Goal: Information Seeking & Learning: Learn about a topic

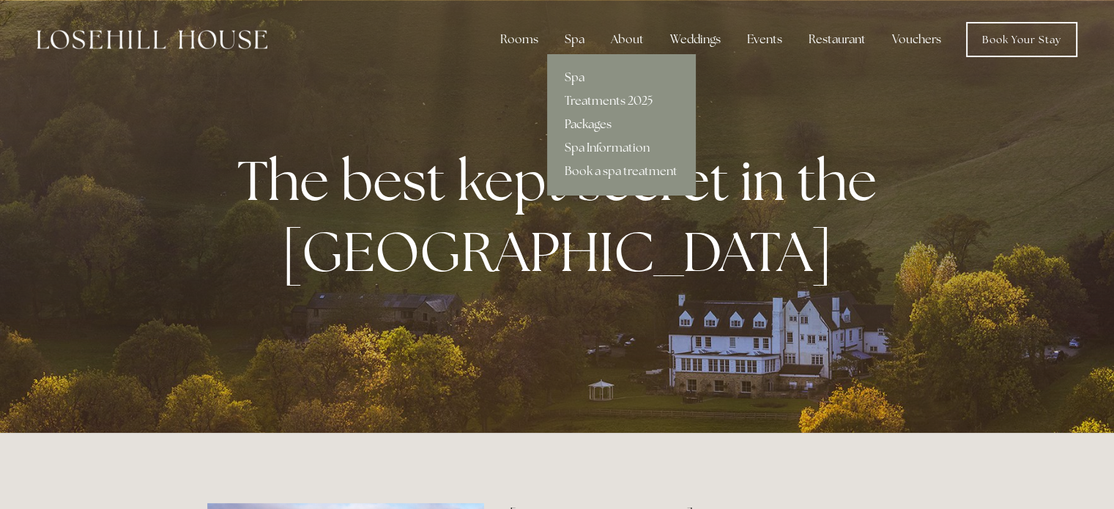
click at [600, 122] on link "Packages" at bounding box center [621, 124] width 148 height 23
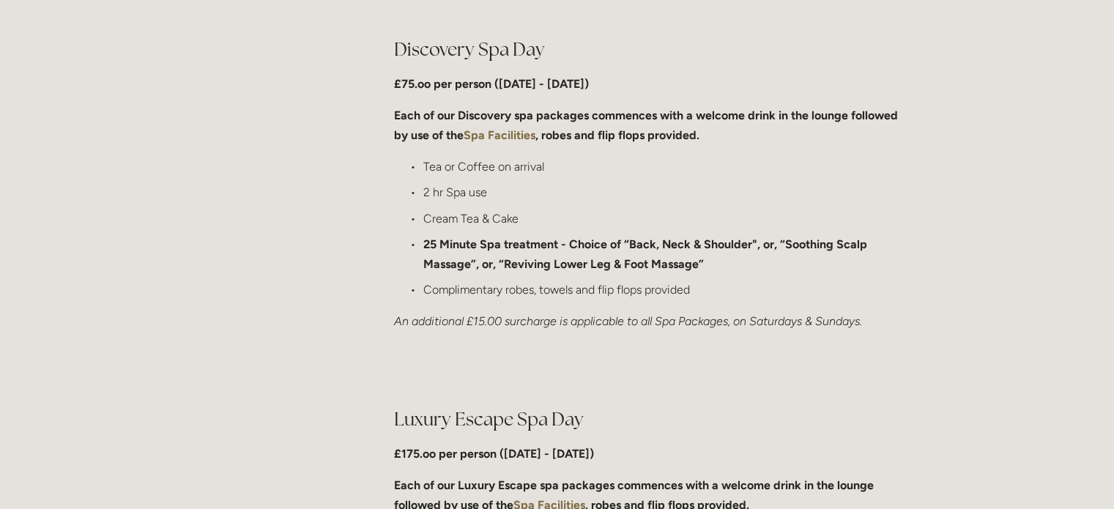
scroll to position [1151, 0]
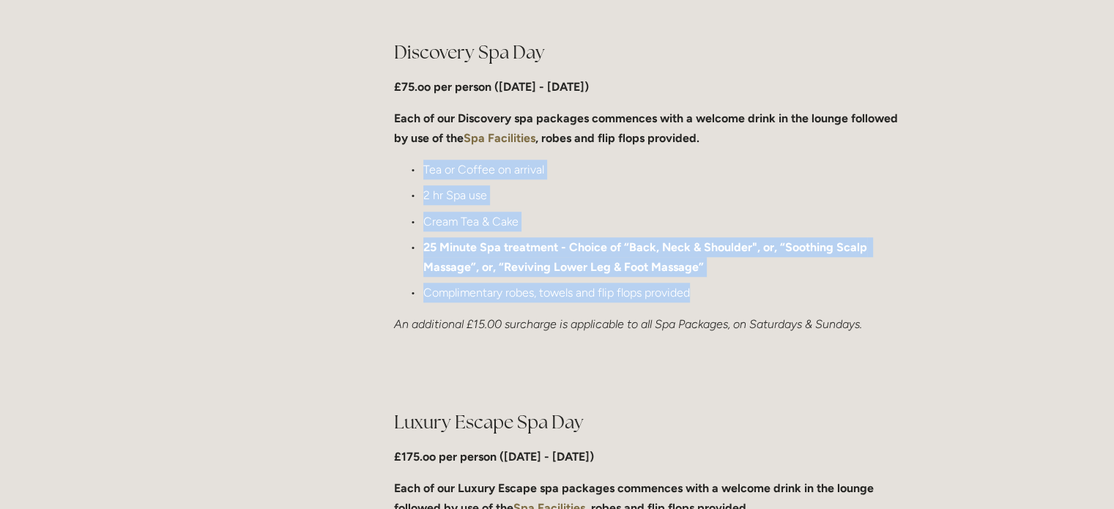
drag, startPoint x: 424, startPoint y: 165, endPoint x: 706, endPoint y: 301, distance: 312.7
click at [706, 301] on ul "Tea or Coffee on arrival 2 hr Spa use Cream Tea & Cake 25 Minute Spa treatment …" at bounding box center [650, 231] width 513 height 143
copy ul "Tea or Coffee on arrival 2 hr Spa use Cream Tea & Cake 25 Minute Spa treatment …"
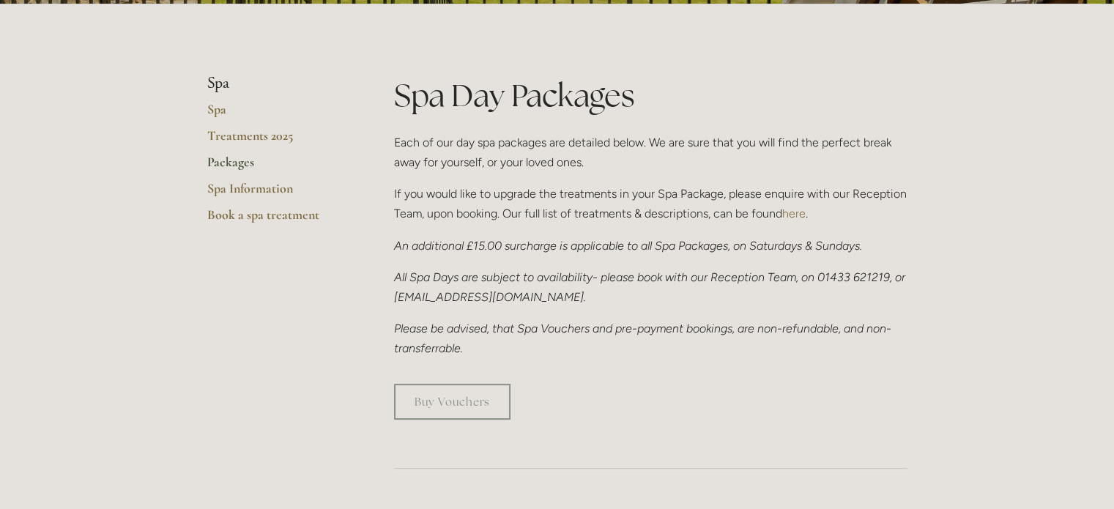
scroll to position [0, 0]
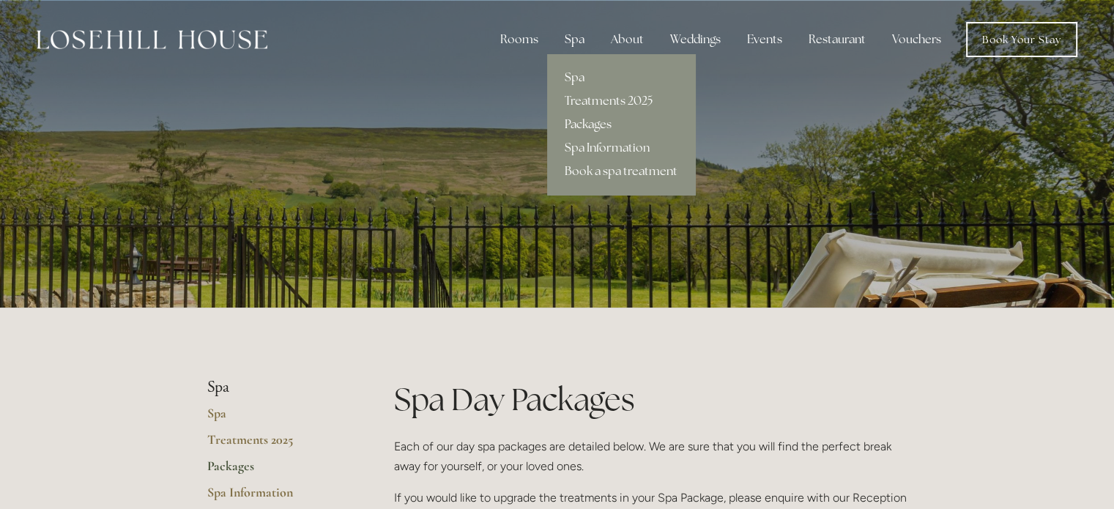
click at [586, 37] on div "Spa" at bounding box center [574, 39] width 43 height 29
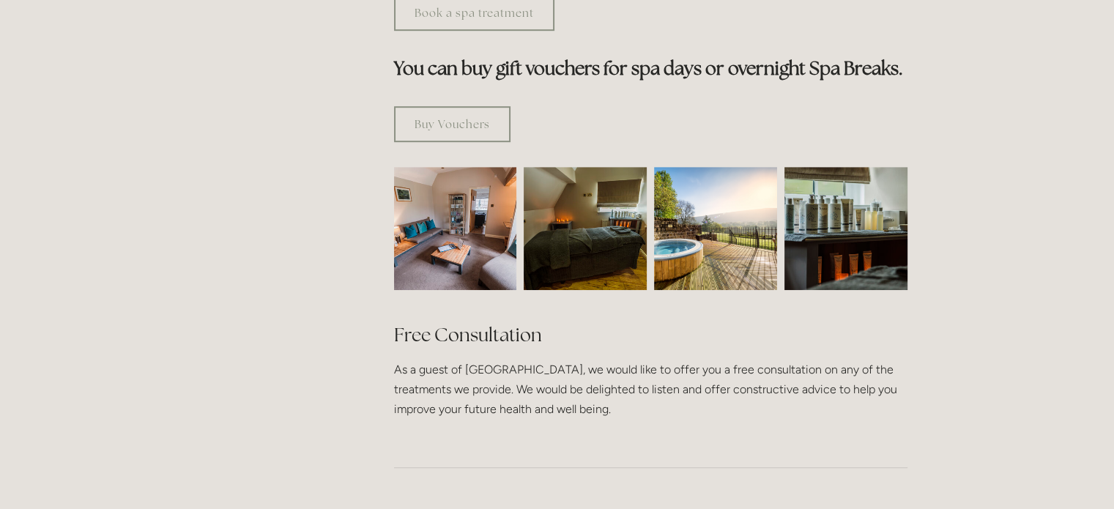
scroll to position [909, 0]
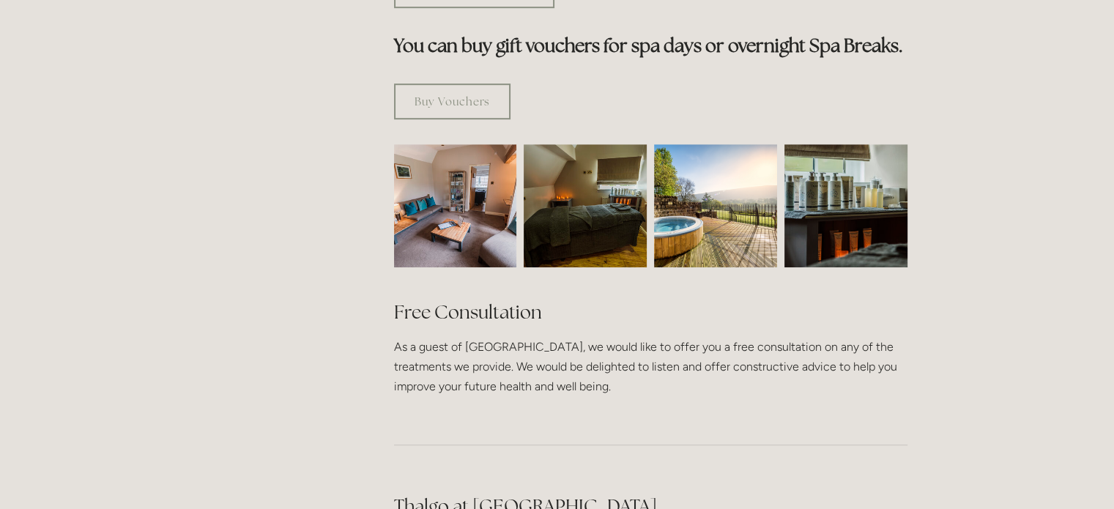
click at [715, 148] on img at bounding box center [715, 205] width 123 height 123
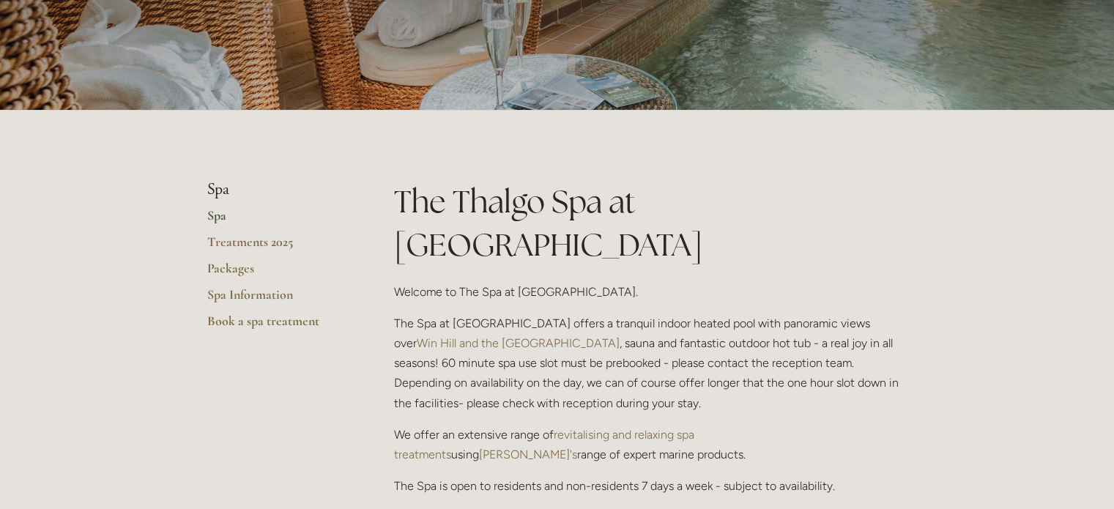
scroll to position [0, 0]
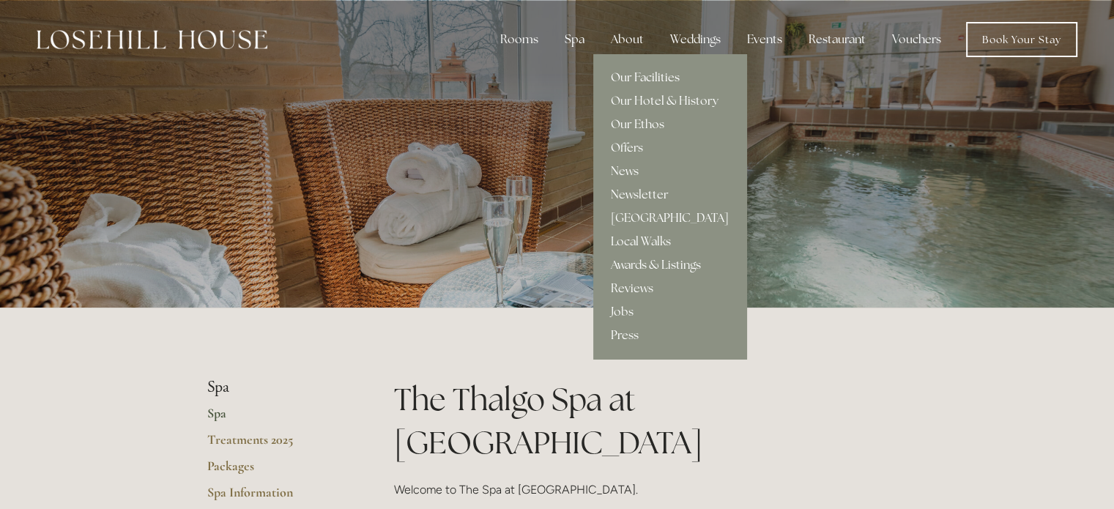
click at [636, 75] on link "Our Facilities" at bounding box center [669, 77] width 153 height 23
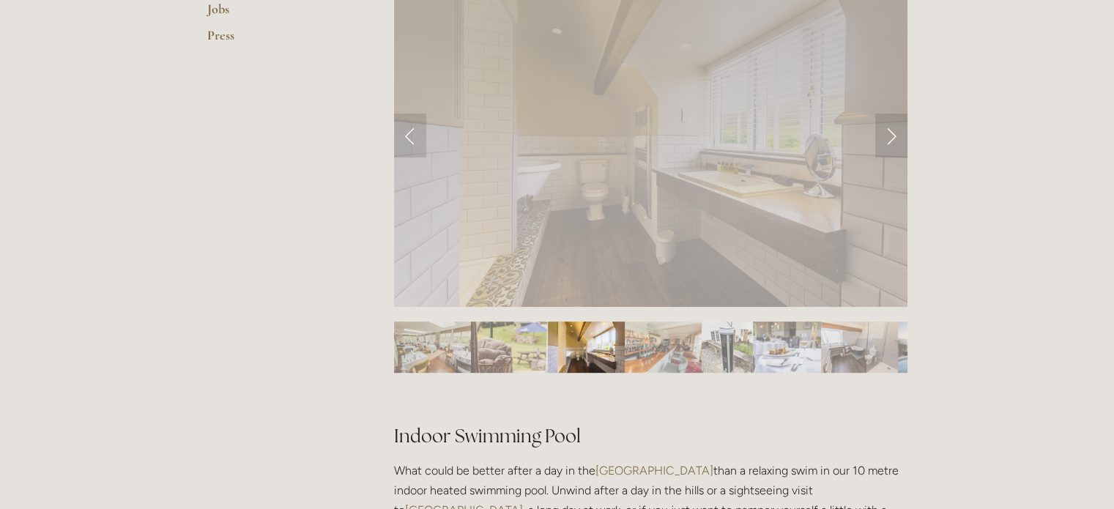
scroll to position [679, 0]
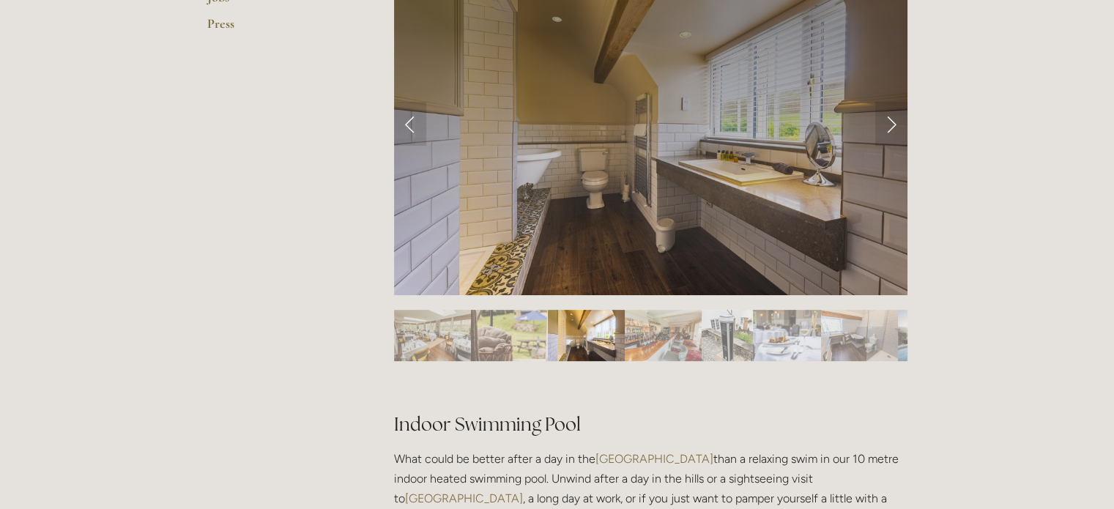
click at [439, 340] on img "Slide 1" at bounding box center [432, 335] width 77 height 51
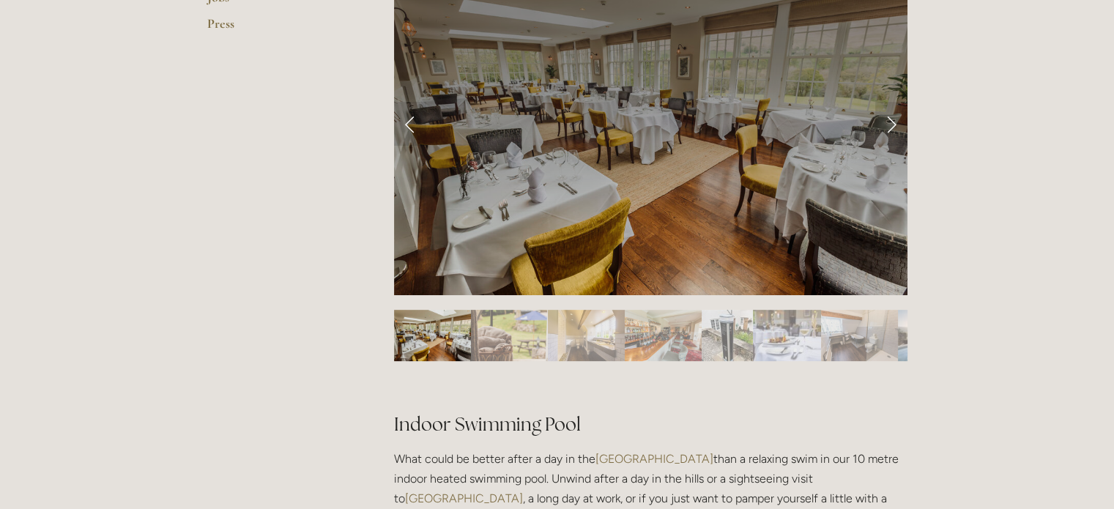
click at [489, 351] on img "Slide 2" at bounding box center [509, 335] width 77 height 51
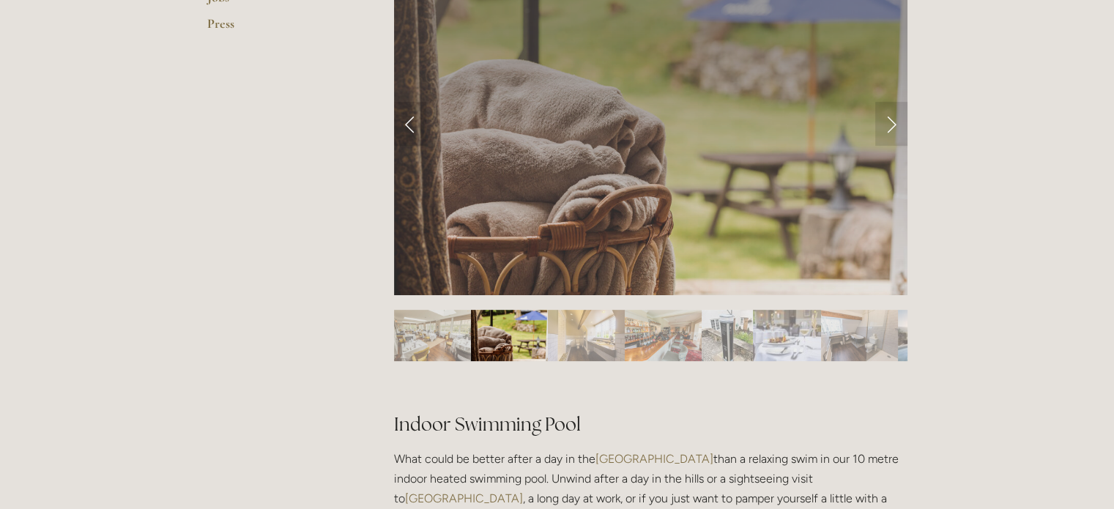
click at [504, 336] on img "Slide 2" at bounding box center [509, 335] width 77 height 51
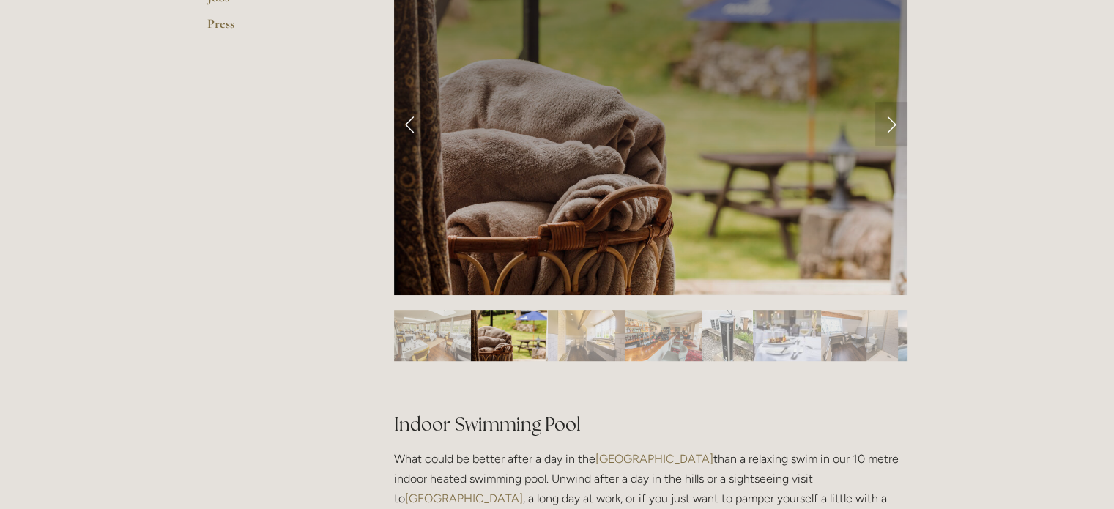
click at [589, 333] on img "Slide 3" at bounding box center [586, 335] width 77 height 51
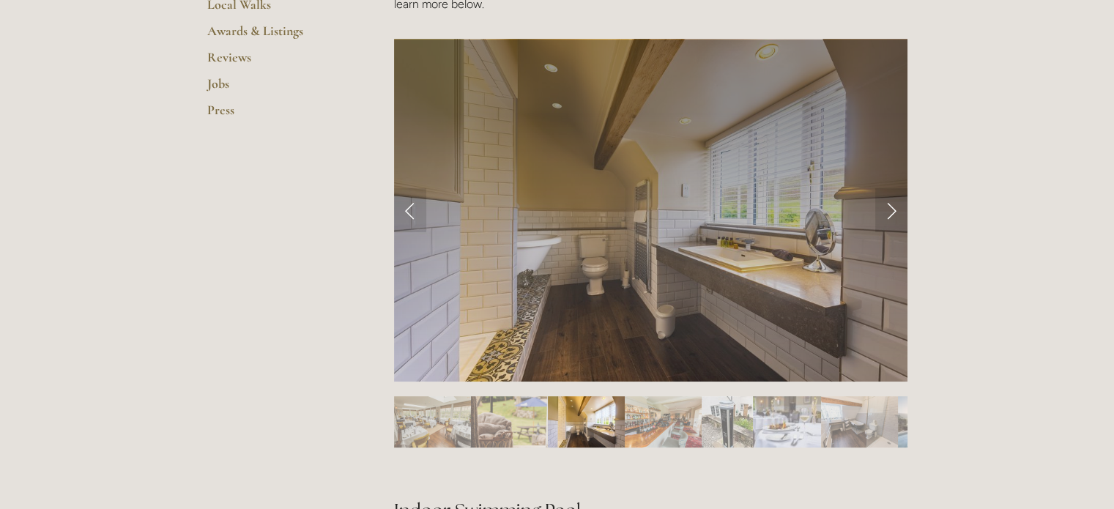
scroll to position [591, 0]
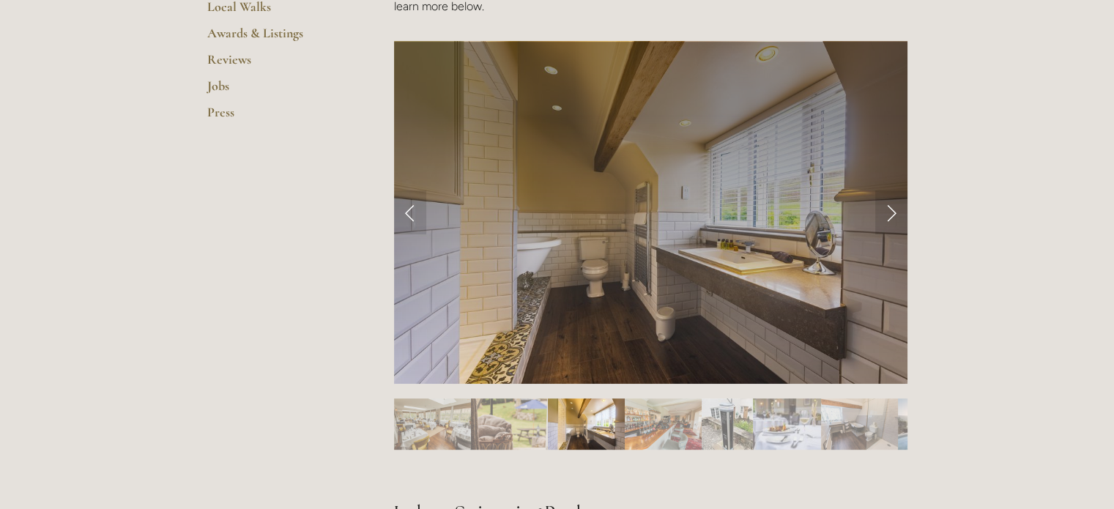
click at [662, 431] on img "Slide 4" at bounding box center [663, 423] width 77 height 51
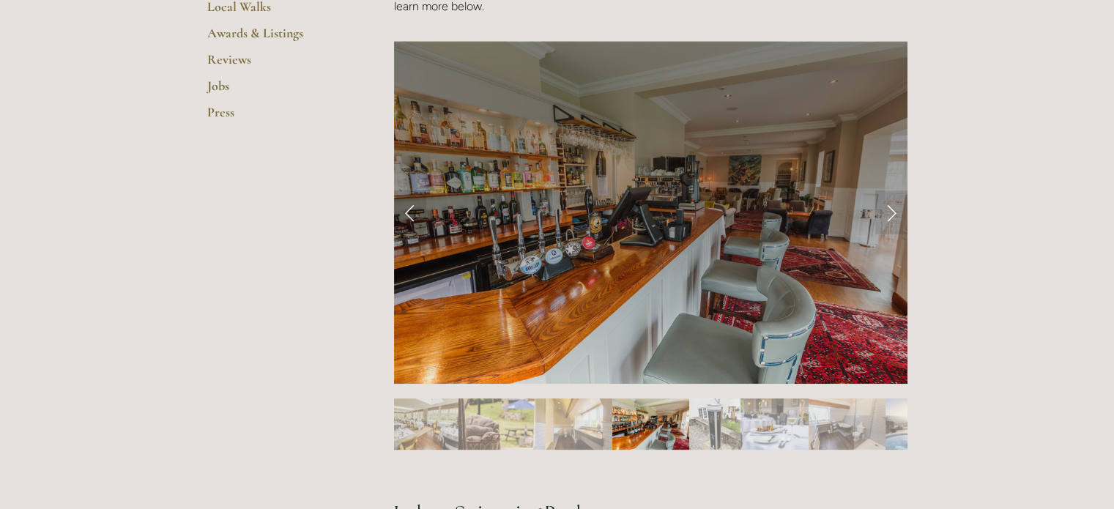
click at [721, 426] on img "Slide 5" at bounding box center [714, 423] width 51 height 51
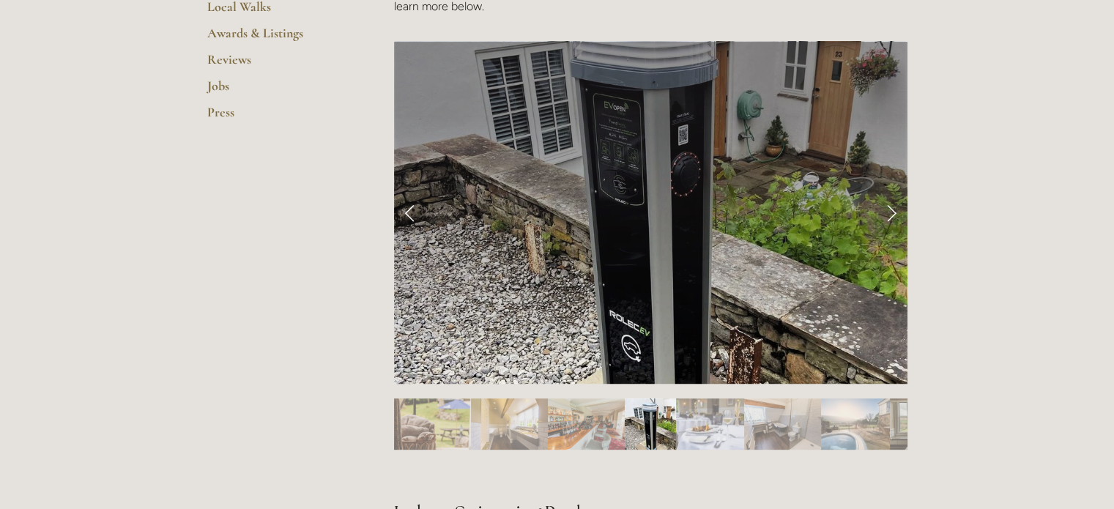
click at [721, 426] on img "Slide 6" at bounding box center [710, 423] width 68 height 51
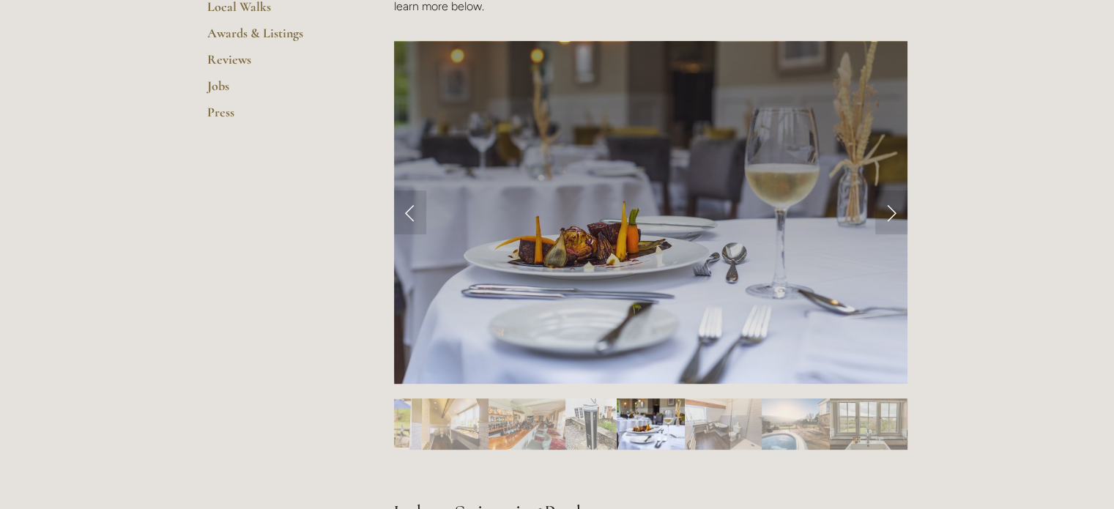
click at [721, 426] on img "Slide 7" at bounding box center [723, 423] width 77 height 51
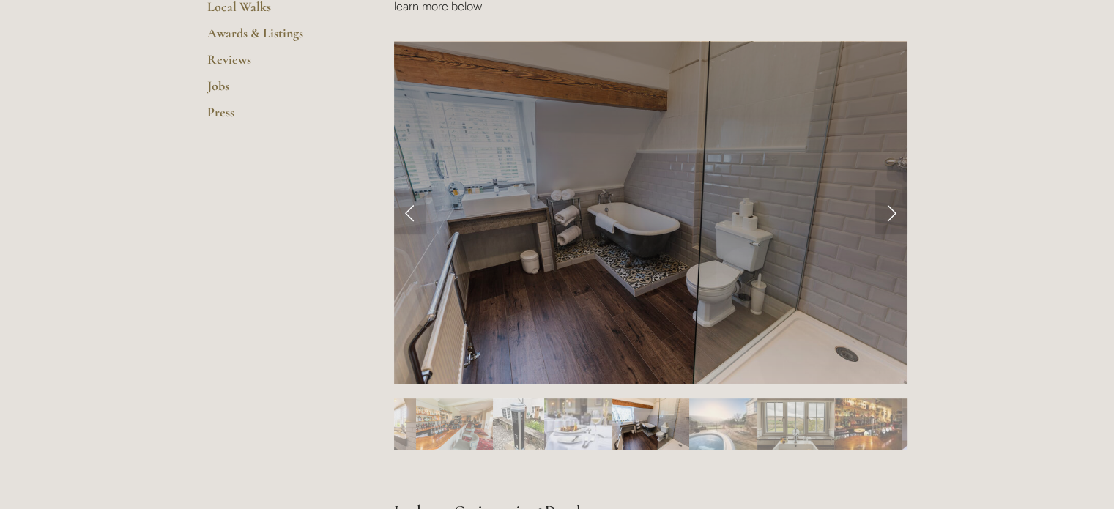
click at [721, 426] on img "Slide 8" at bounding box center [723, 423] width 68 height 51
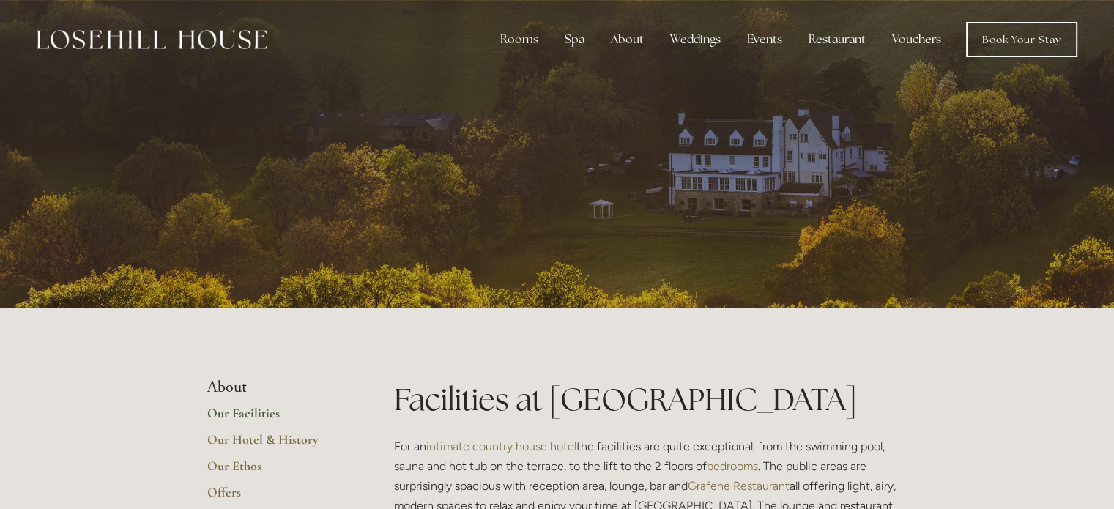
scroll to position [0, 0]
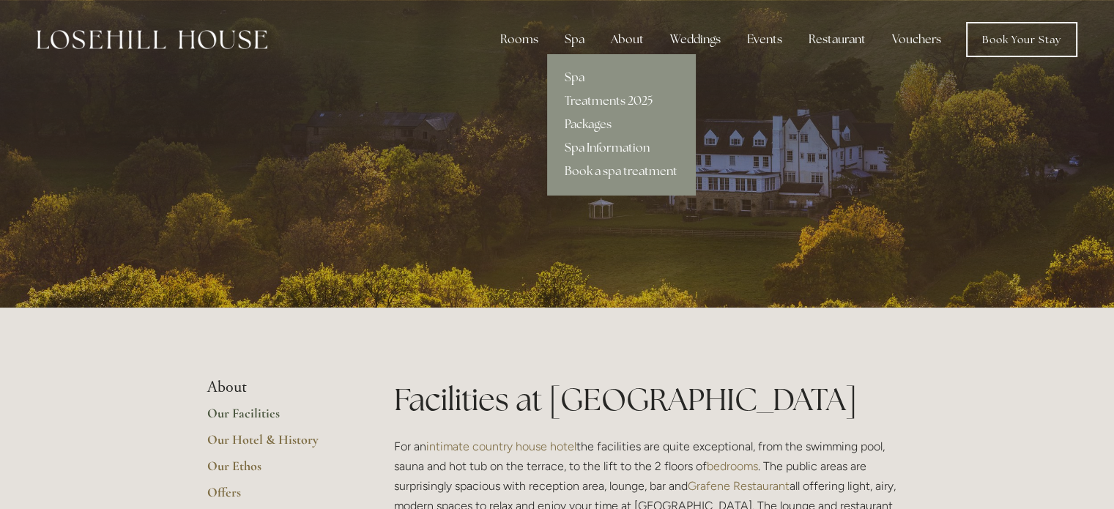
click at [591, 143] on link "Spa Information" at bounding box center [621, 147] width 148 height 23
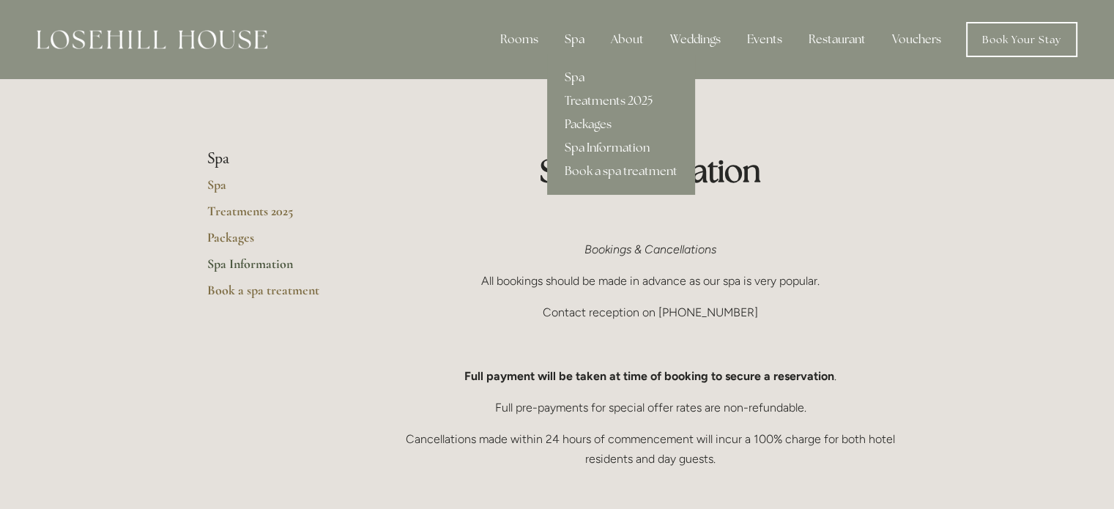
click at [573, 81] on link "Spa" at bounding box center [621, 77] width 148 height 23
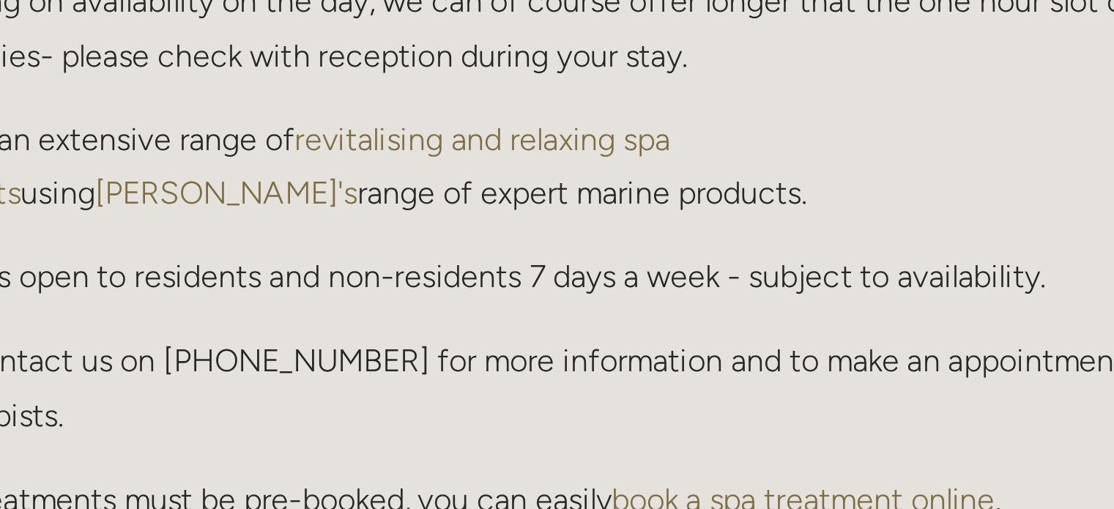
scroll to position [575, 0]
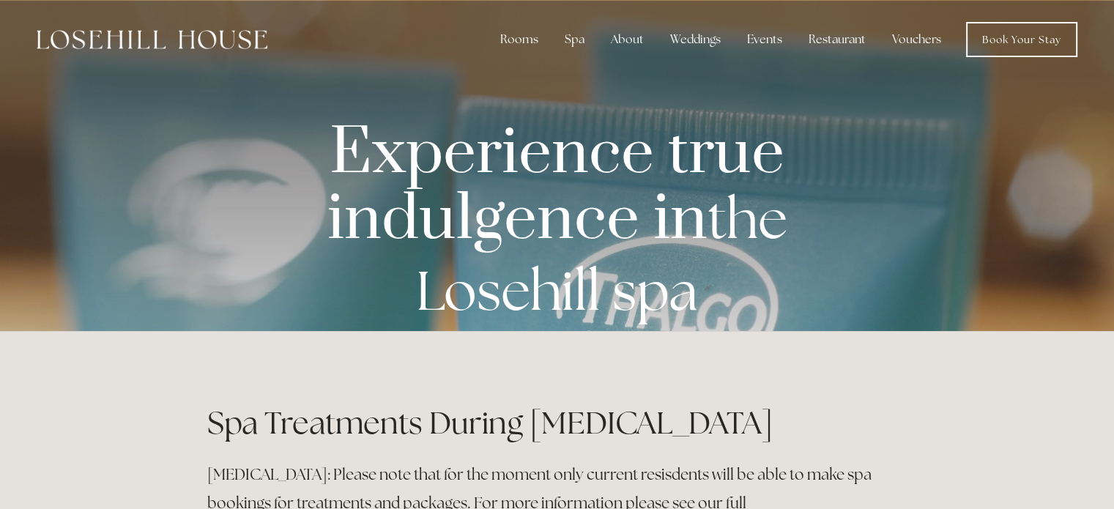
click at [162, 43] on img at bounding box center [152, 39] width 231 height 19
